Goal: Task Accomplishment & Management: Manage account settings

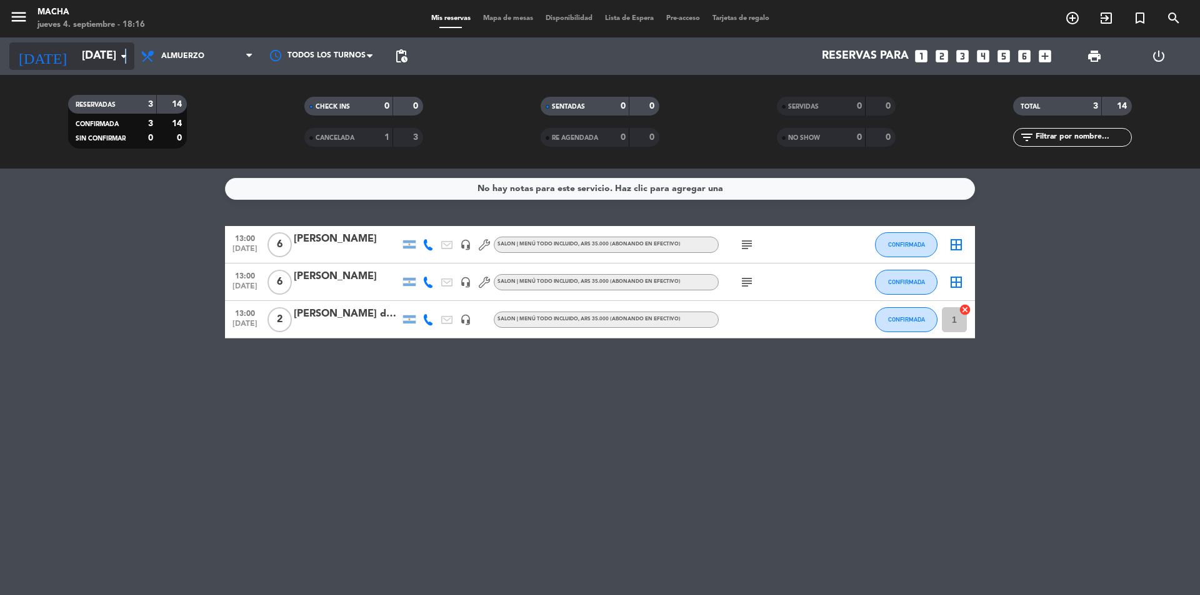
click at [122, 61] on icon "arrow_drop_down" at bounding box center [123, 56] width 15 height 15
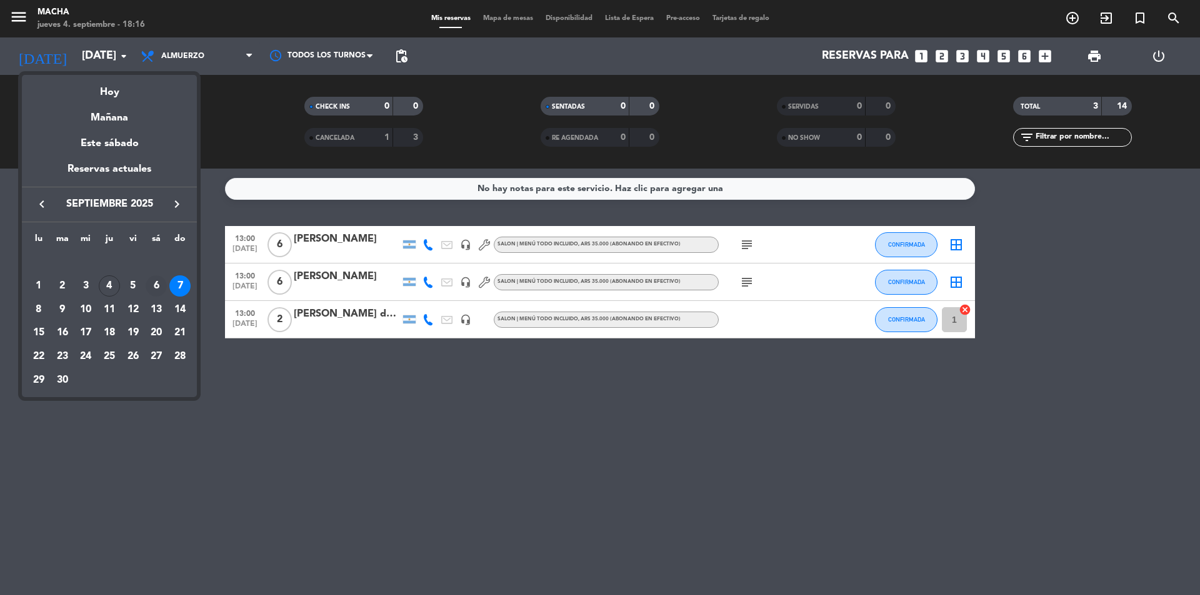
click at [154, 288] on div "6" at bounding box center [156, 286] width 21 height 21
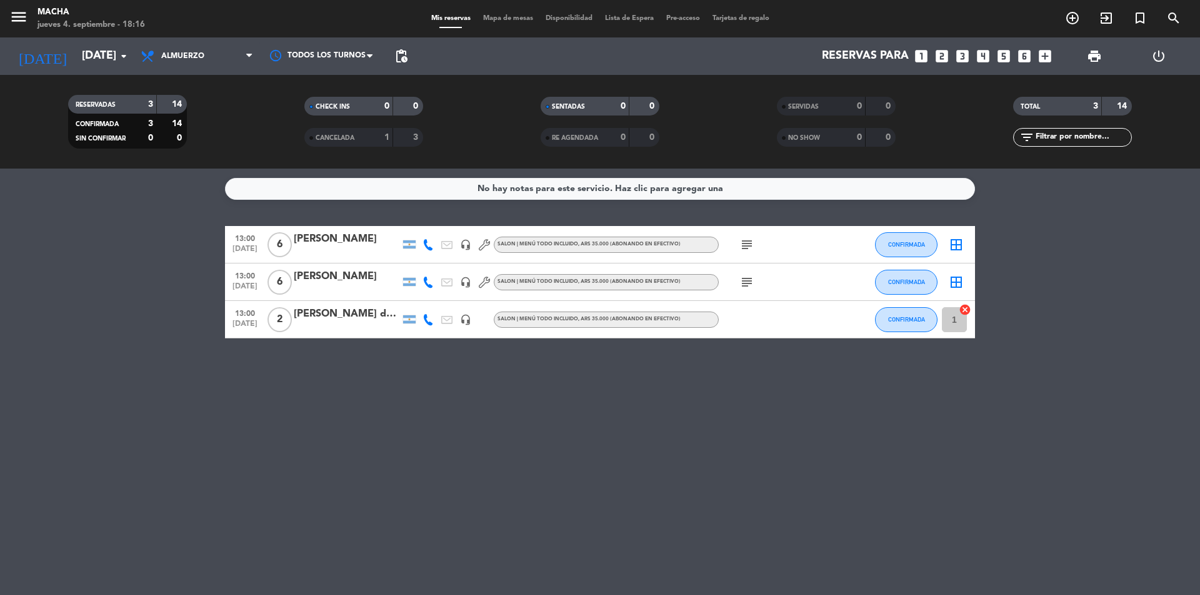
type input "[DATE]"
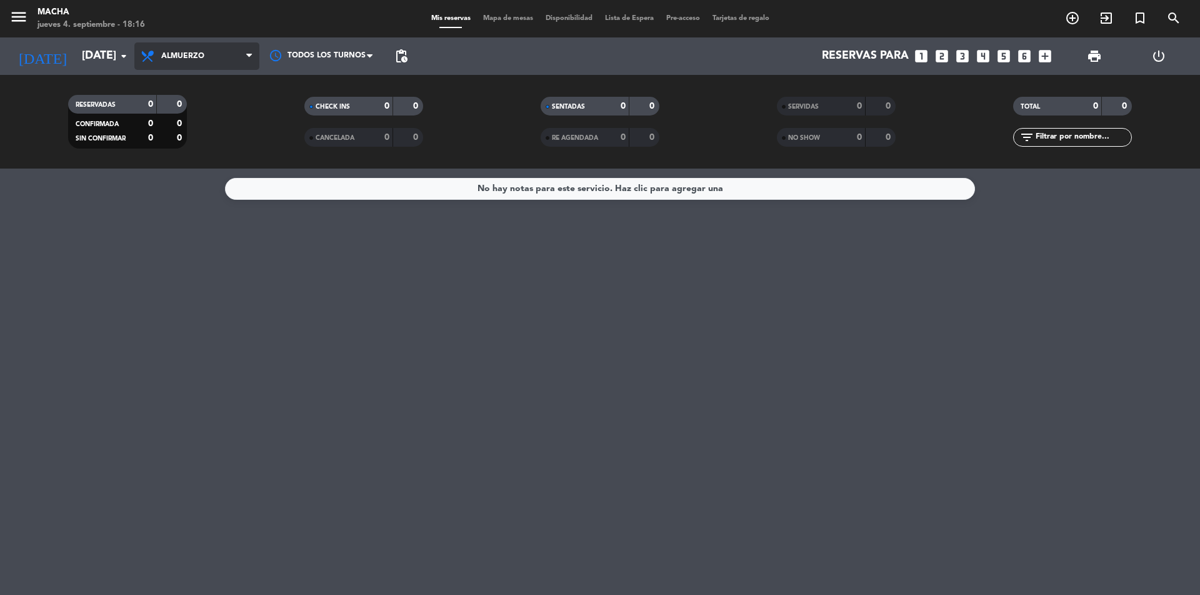
click at [196, 53] on span "Almuerzo" at bounding box center [182, 56] width 43 height 9
click at [186, 167] on div "menu Macha [DATE] 4. septiembre - 18:16 Mis reservas Mapa de mesas Disponibilid…" at bounding box center [600, 84] width 1200 height 169
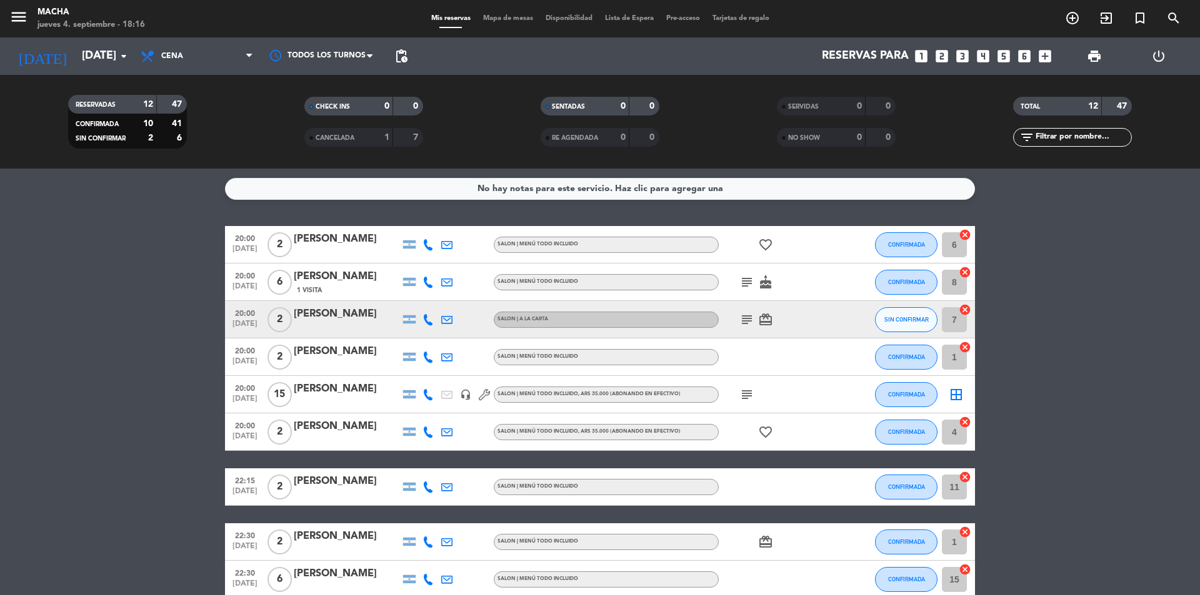
click at [242, 395] on span "[DATE]" at bounding box center [244, 402] width 31 height 14
click at [342, 396] on div "[PERSON_NAME]" at bounding box center [347, 389] width 106 height 16
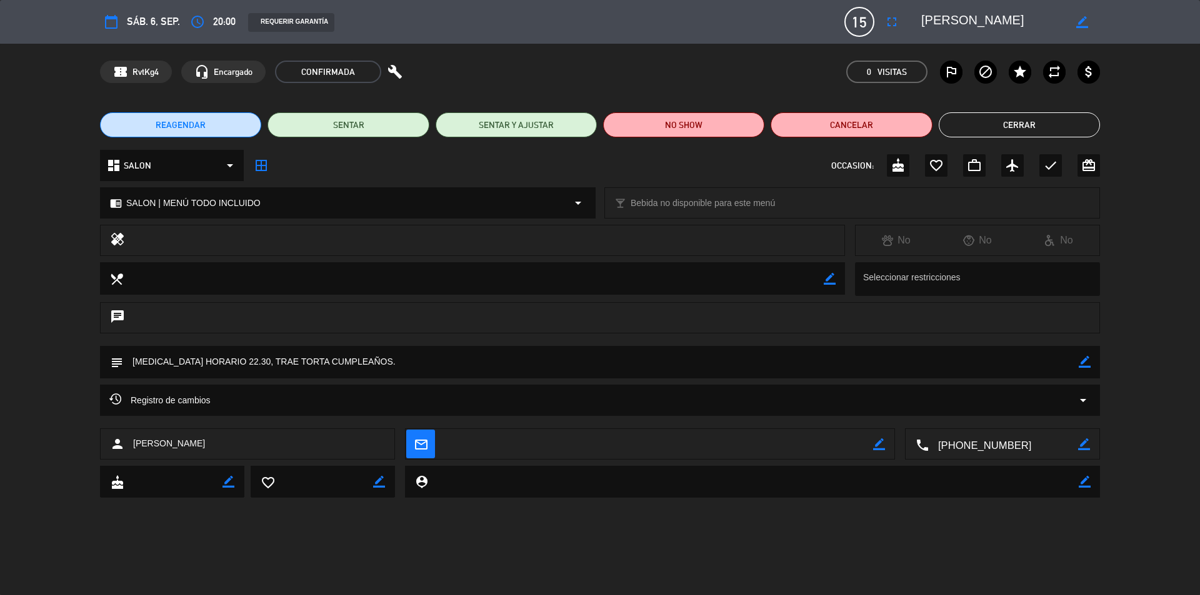
click at [220, 19] on span "20:00" at bounding box center [224, 21] width 22 height 17
click at [189, 19] on button "access_time" at bounding box center [197, 22] width 22 height 22
